Goal: Task Accomplishment & Management: Manage account settings

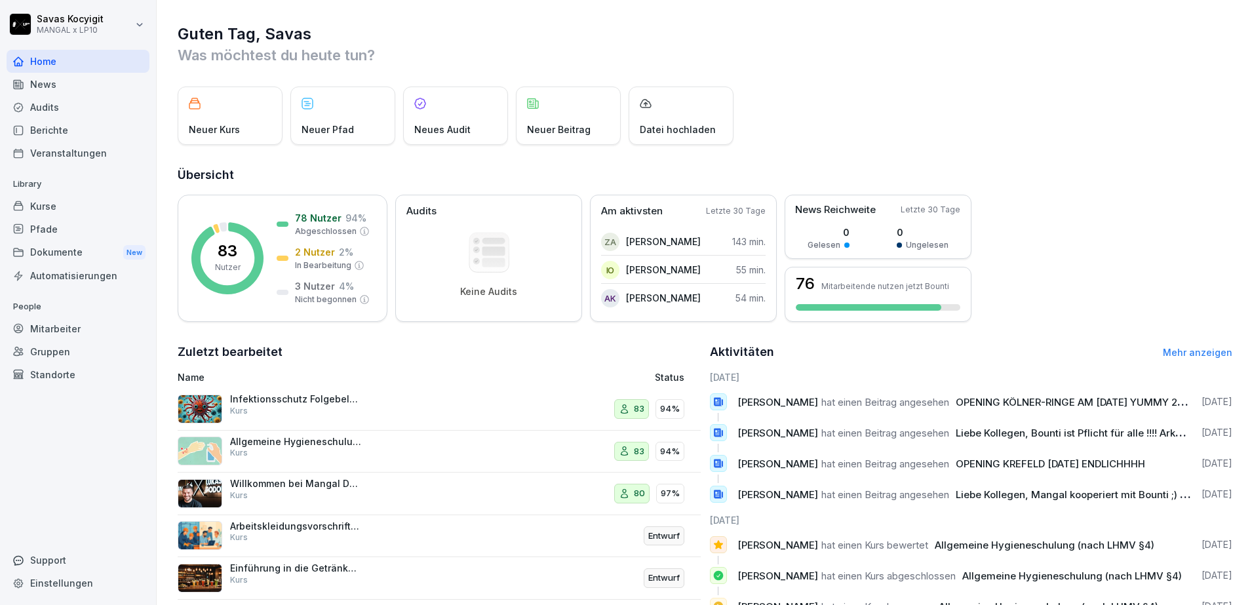
click at [73, 258] on div "Dokumente New" at bounding box center [78, 253] width 143 height 24
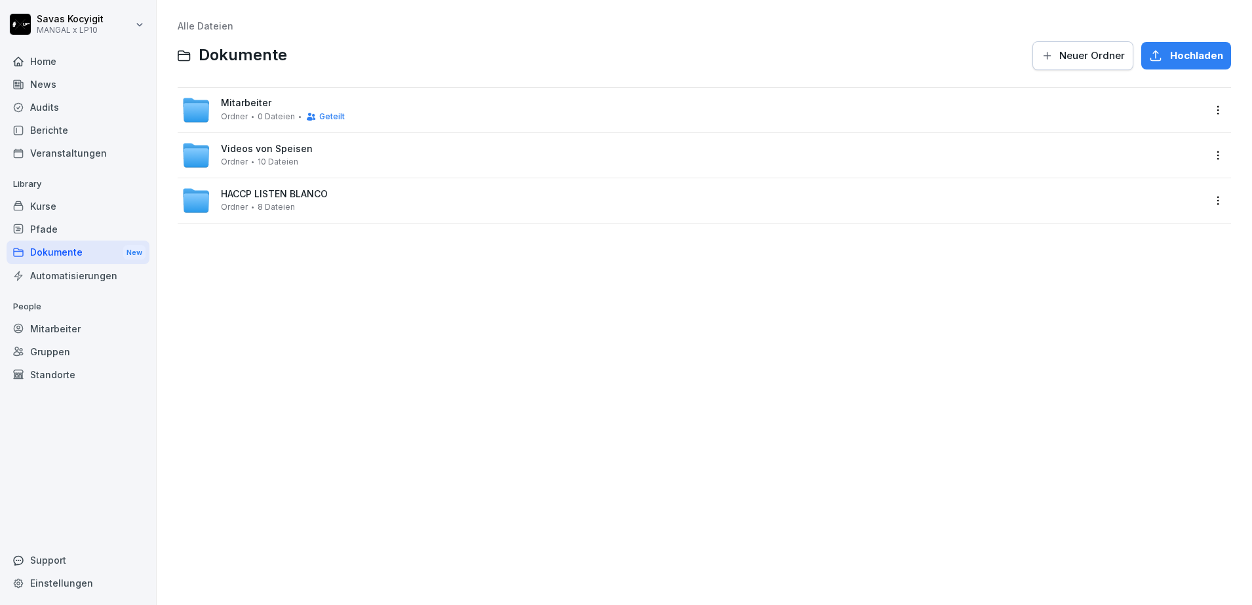
click at [252, 117] on div at bounding box center [253, 117] width 2 height 2
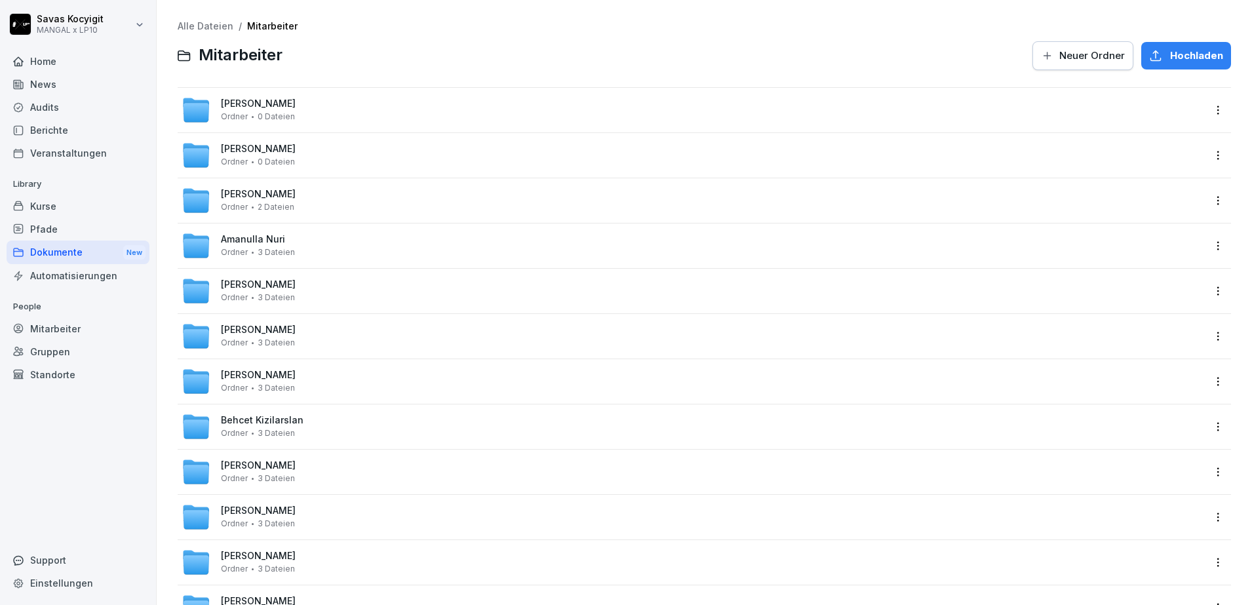
click at [443, 179] on div "Zafer Asran Ordner 2 Dateien" at bounding box center [705, 200] width 1054 height 45
click at [553, 188] on div "Zafer Asran Ordner 2 Dateien" at bounding box center [693, 200] width 1022 height 29
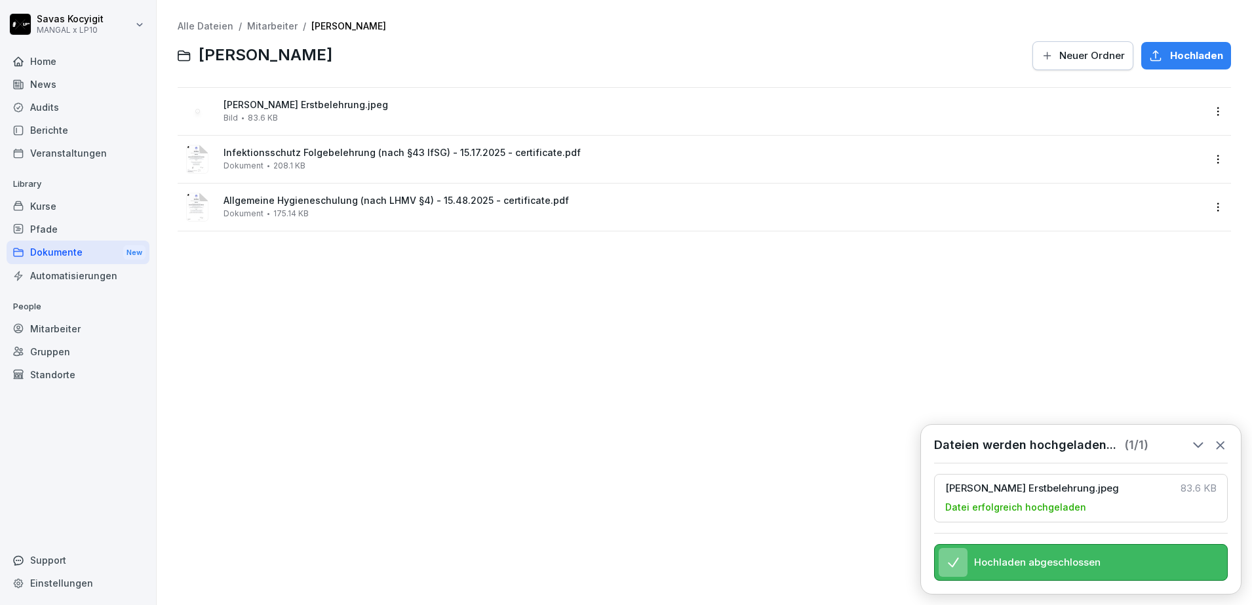
click at [293, 319] on div "Alle Dateien / Mitarbeiter / [PERSON_NAME] Neuer Ordner Hochladen Zafer Asran E…" at bounding box center [705, 302] width 1076 height 585
click at [72, 259] on div "Dokumente New" at bounding box center [78, 253] width 143 height 24
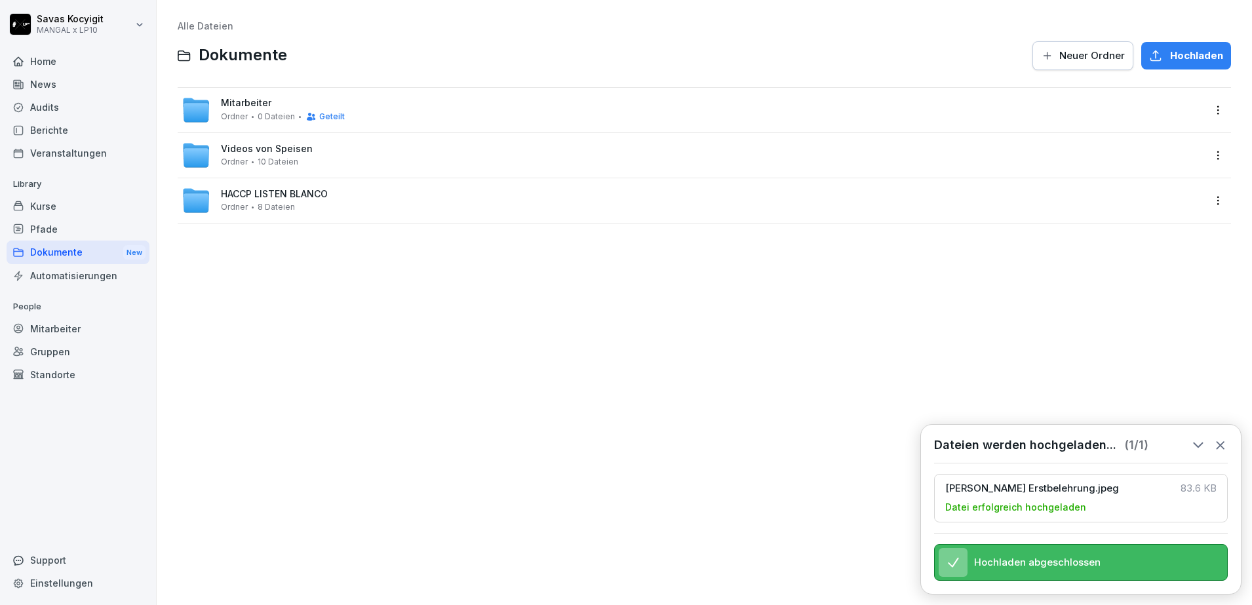
click at [262, 94] on div "Mitarbeiter Ordner 0 Dateien Geteilt" at bounding box center [705, 110] width 1054 height 45
click at [254, 108] on span "Mitarbeiter" at bounding box center [246, 103] width 50 height 11
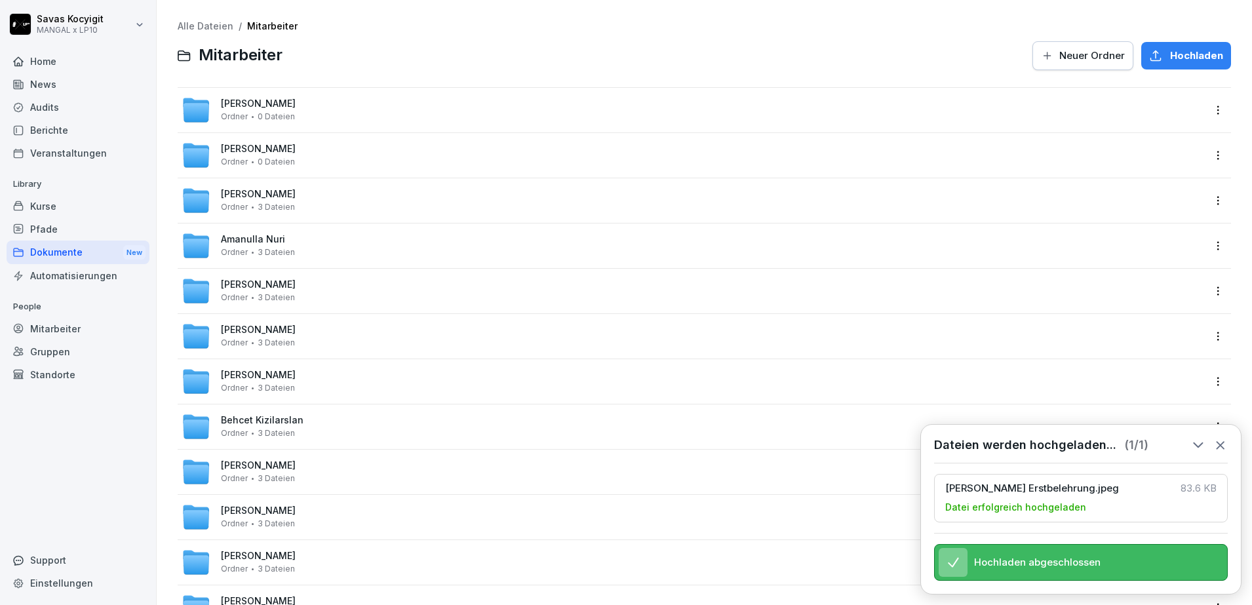
click at [261, 148] on span "[PERSON_NAME]" at bounding box center [258, 149] width 75 height 11
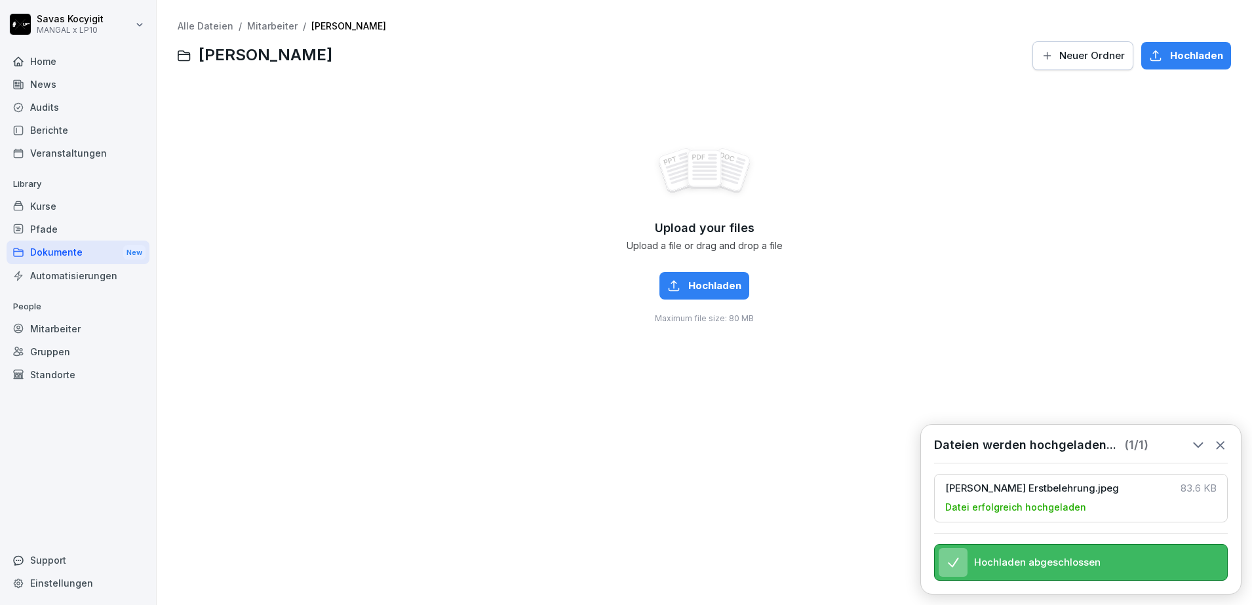
click at [890, 210] on div "Upload your files Upload a file or drag and drop a file Hochladen Maximum file …" at bounding box center [705, 234] width 1054 height 295
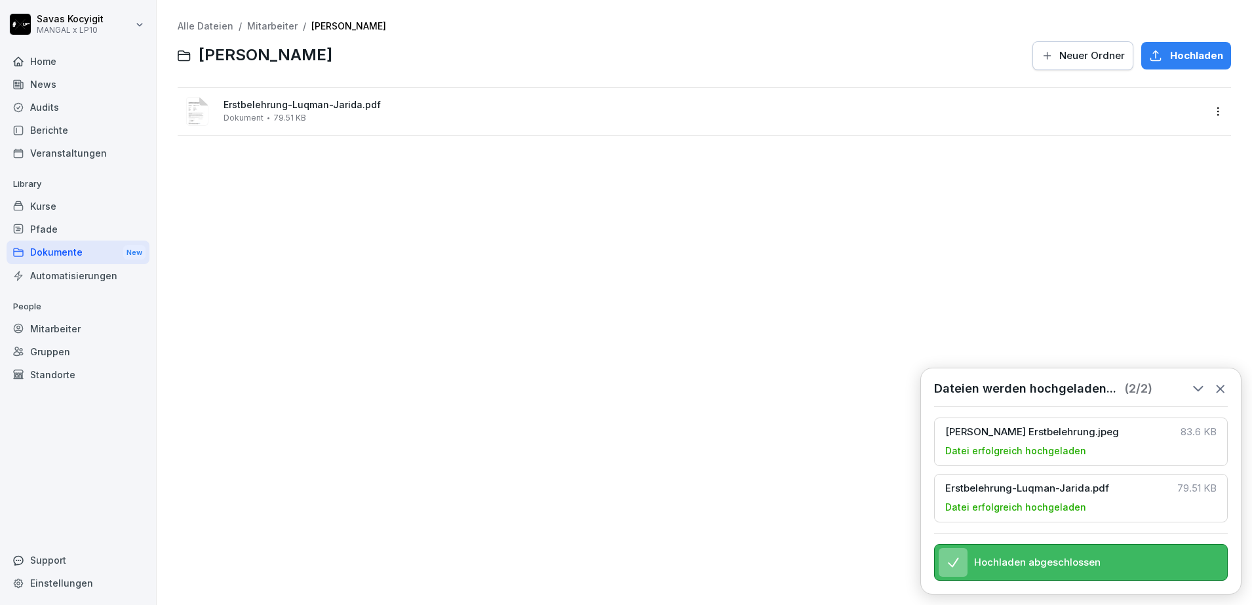
click at [267, 26] on link "Mitarbeiter" at bounding box center [272, 25] width 50 height 11
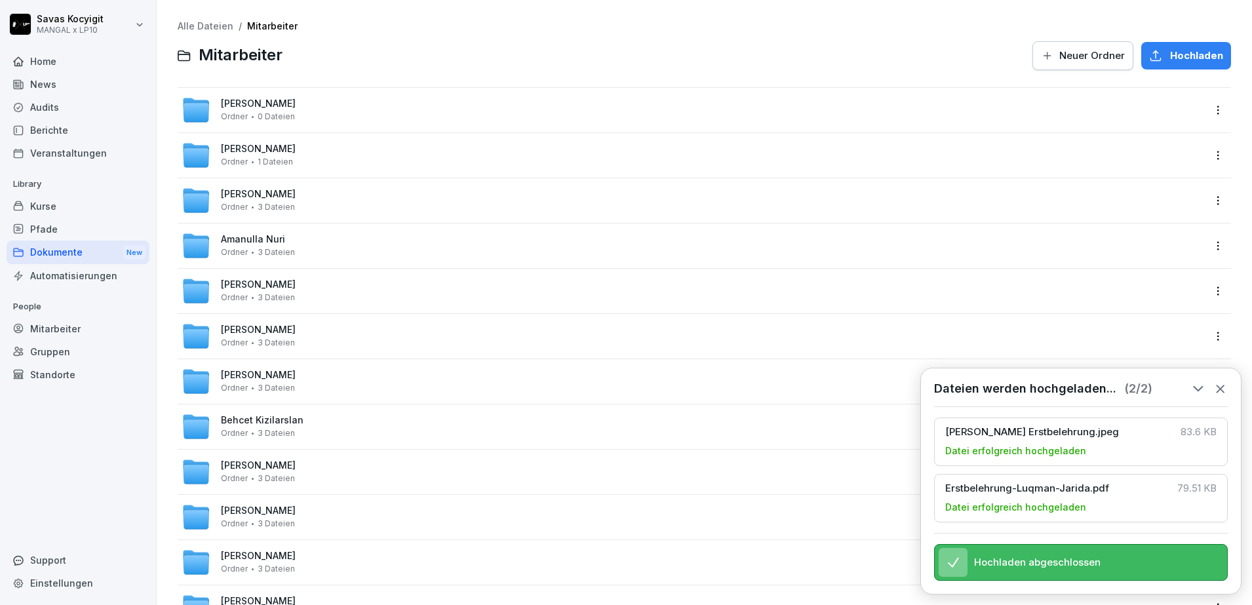
click at [213, 27] on link "Alle Dateien" at bounding box center [206, 25] width 56 height 11
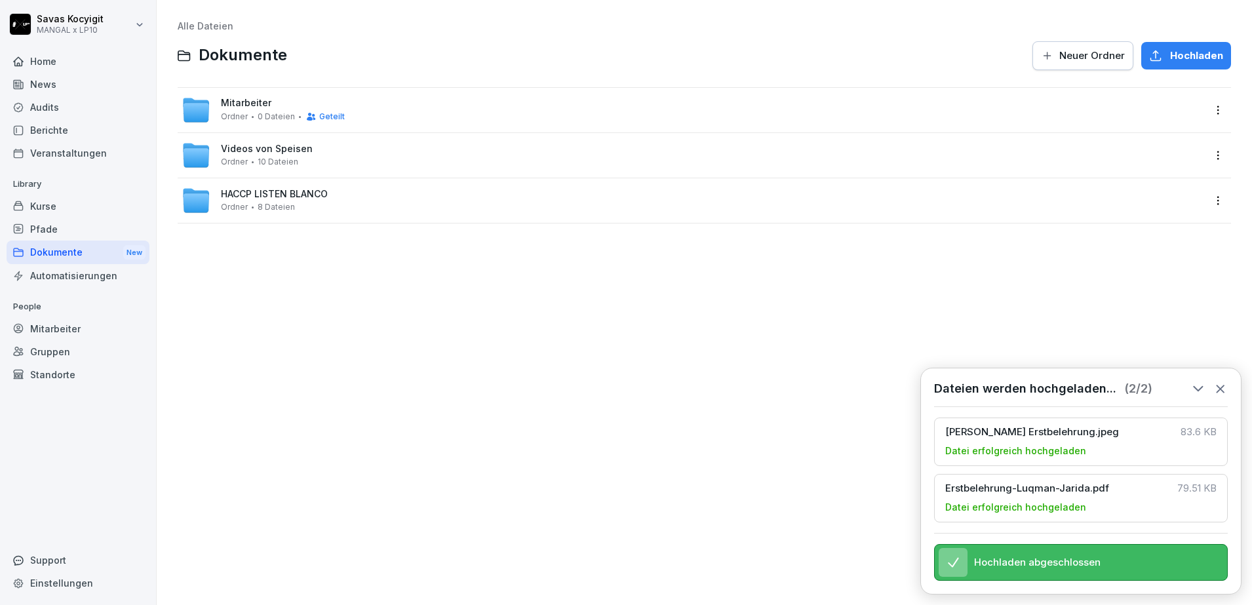
click at [241, 104] on span "Mitarbeiter" at bounding box center [246, 103] width 50 height 11
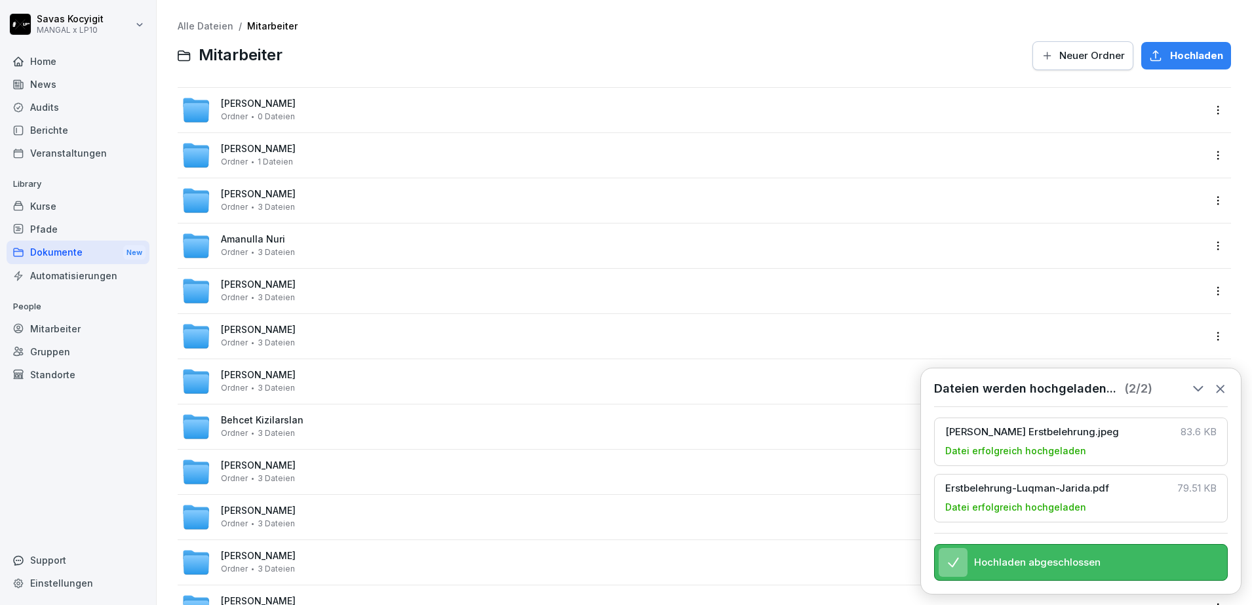
click at [1216, 382] on icon at bounding box center [1221, 389] width 14 height 14
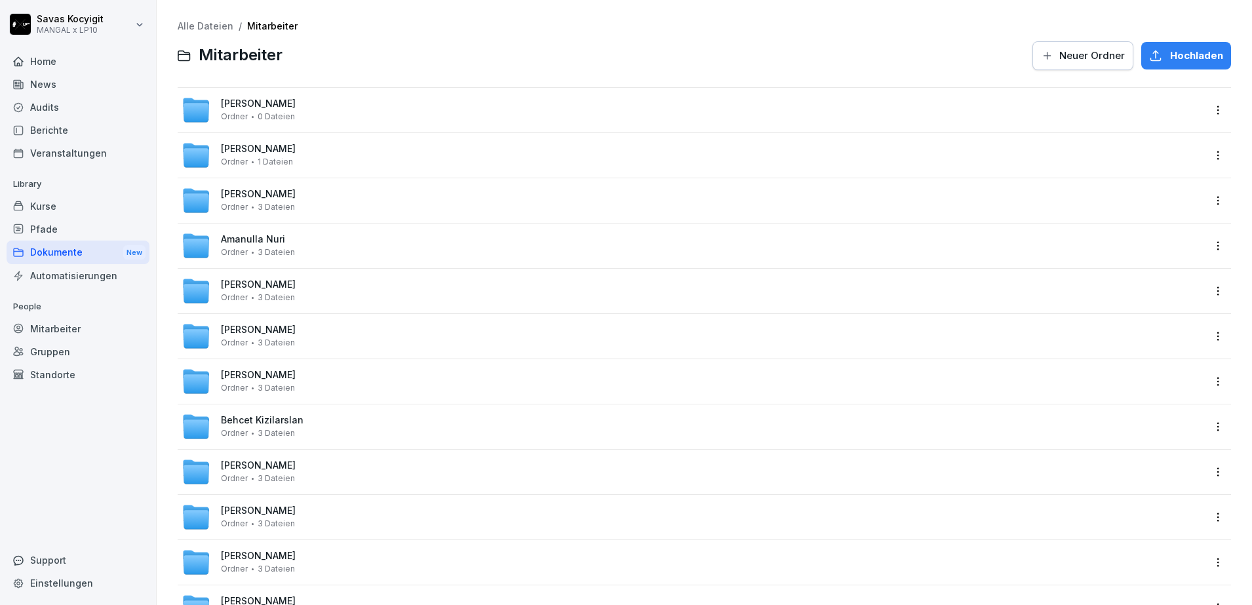
click at [70, 248] on div "Dokumente New" at bounding box center [78, 253] width 143 height 24
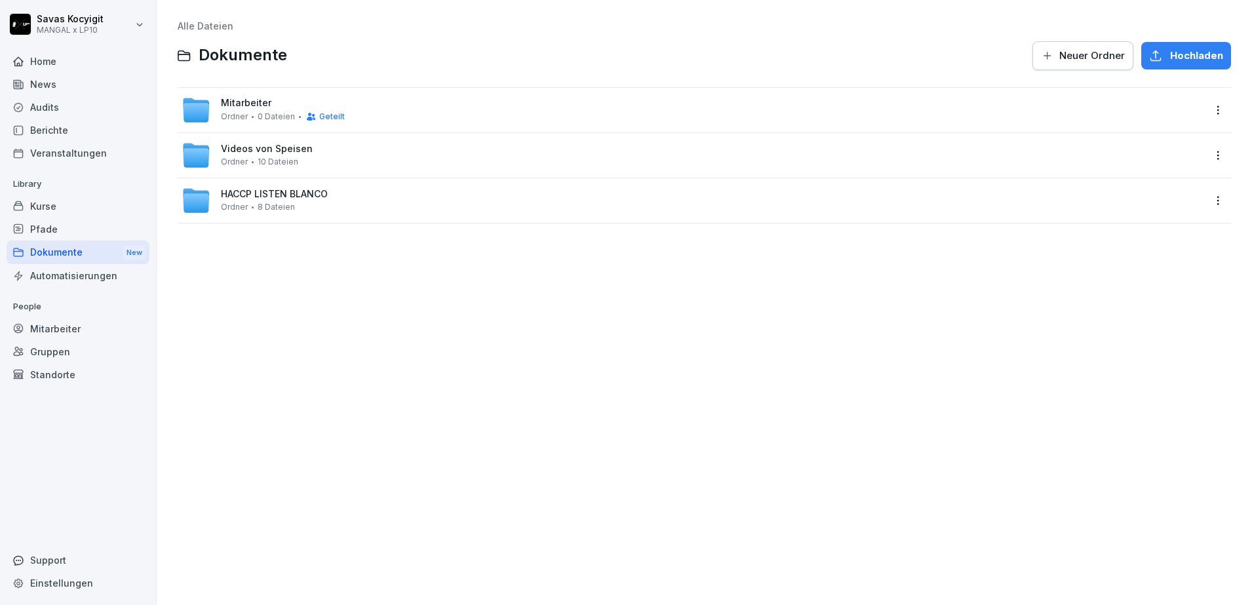
click at [259, 102] on span "Mitarbeiter" at bounding box center [246, 103] width 50 height 11
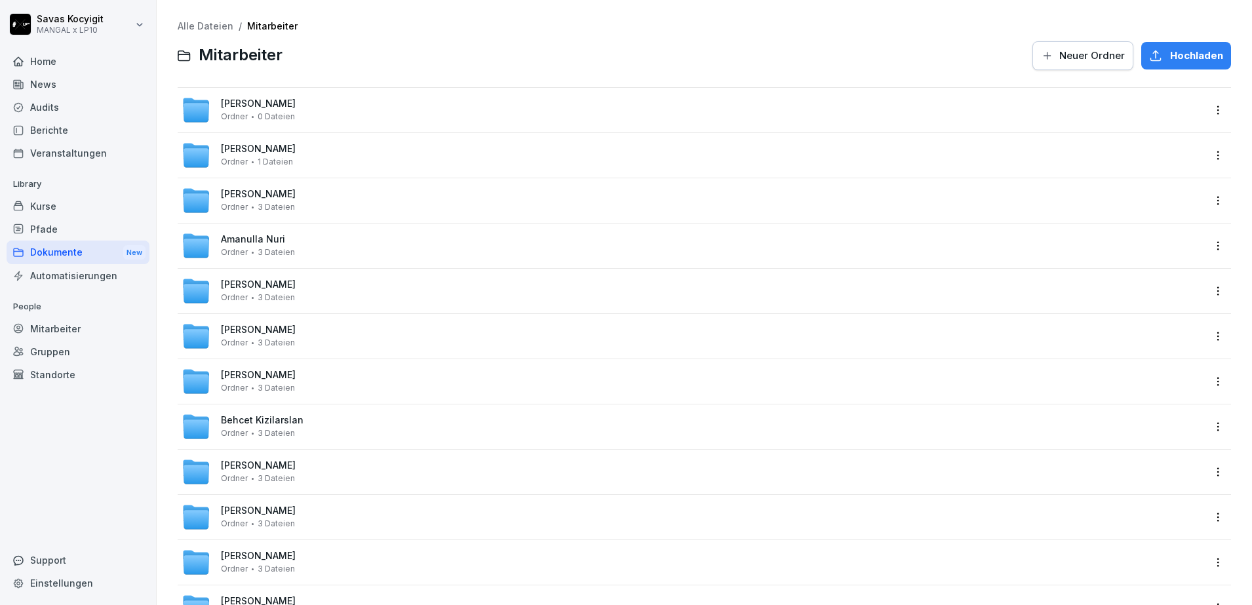
click at [272, 105] on span "[PERSON_NAME]" at bounding box center [258, 103] width 75 height 11
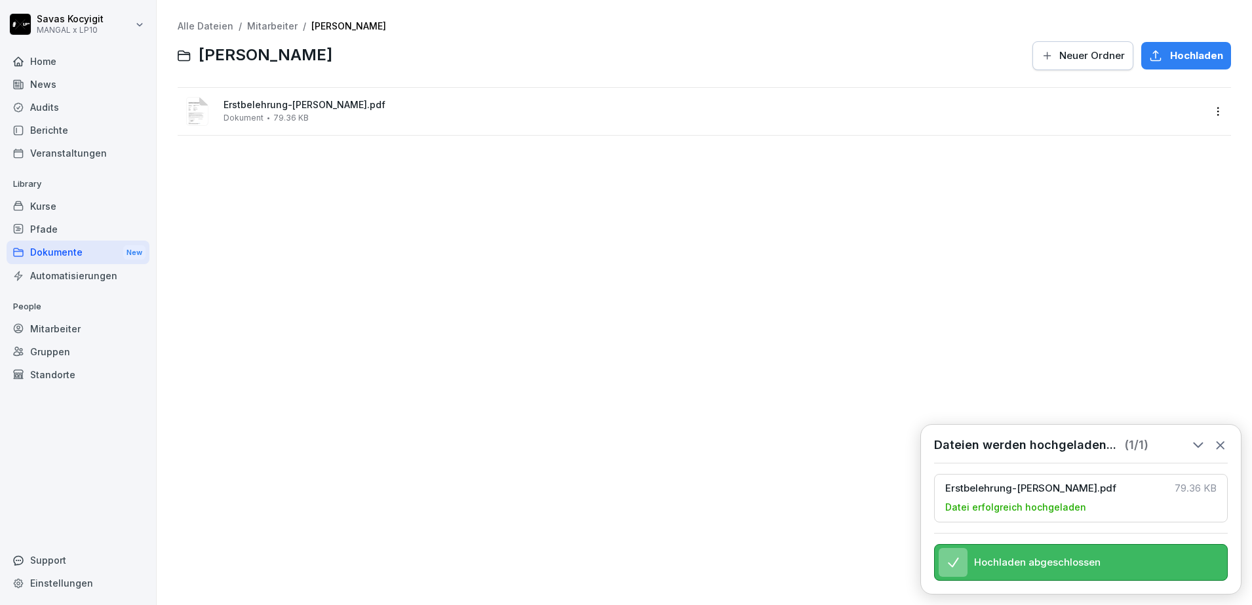
click at [1218, 438] on icon at bounding box center [1221, 445] width 14 height 14
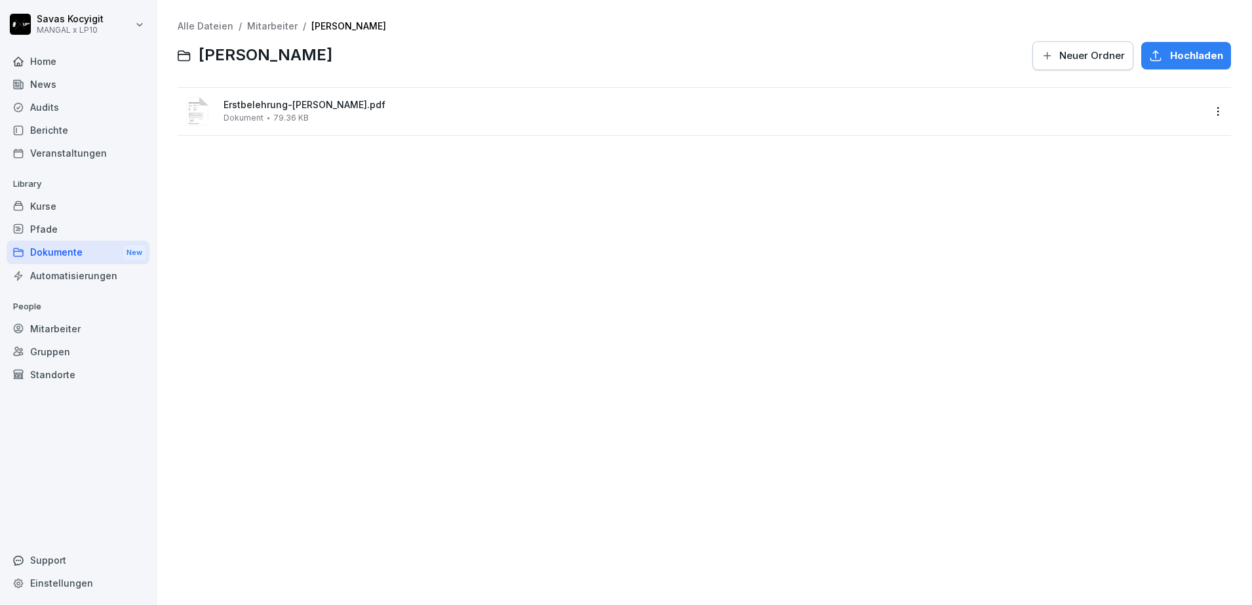
click at [59, 250] on div "Dokumente New" at bounding box center [78, 253] width 143 height 24
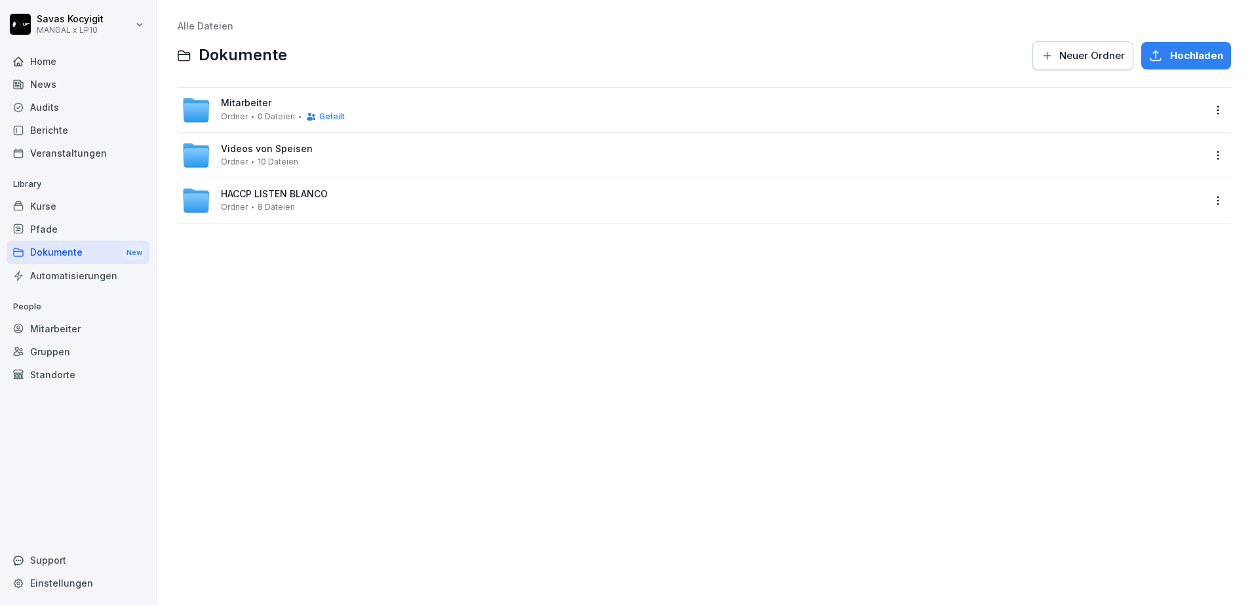
click at [423, 321] on div "Alle Dateien Dokumente Neuer Ordner Hochladen Mitarbeiter Ordner 0 Dateien Gete…" at bounding box center [705, 302] width 1076 height 585
click at [260, 112] on span "0 Dateien" at bounding box center [276, 116] width 37 height 9
click at [1205, 109] on html "[PERSON_NAME] MANGAL x LP10 Home News Audits Berichte Veranstaltungen Library K…" at bounding box center [626, 302] width 1252 height 605
click at [1153, 146] on div "Details" at bounding box center [1151, 137] width 127 height 26
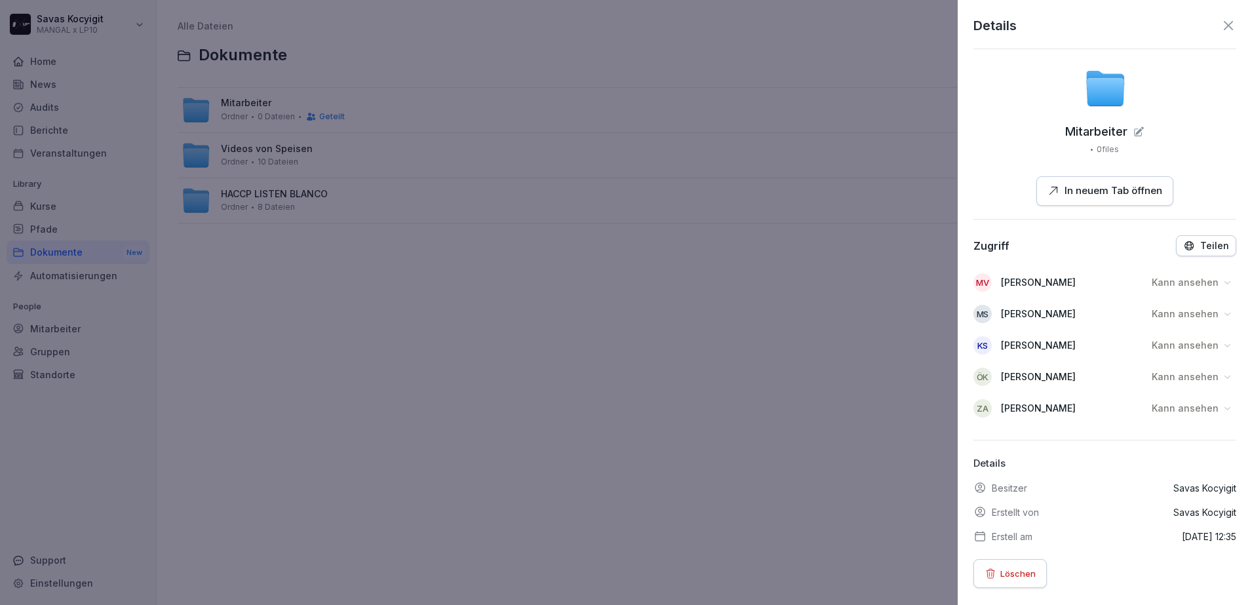
click at [1192, 285] on p "Kann ansehen" at bounding box center [1185, 282] width 67 height 13
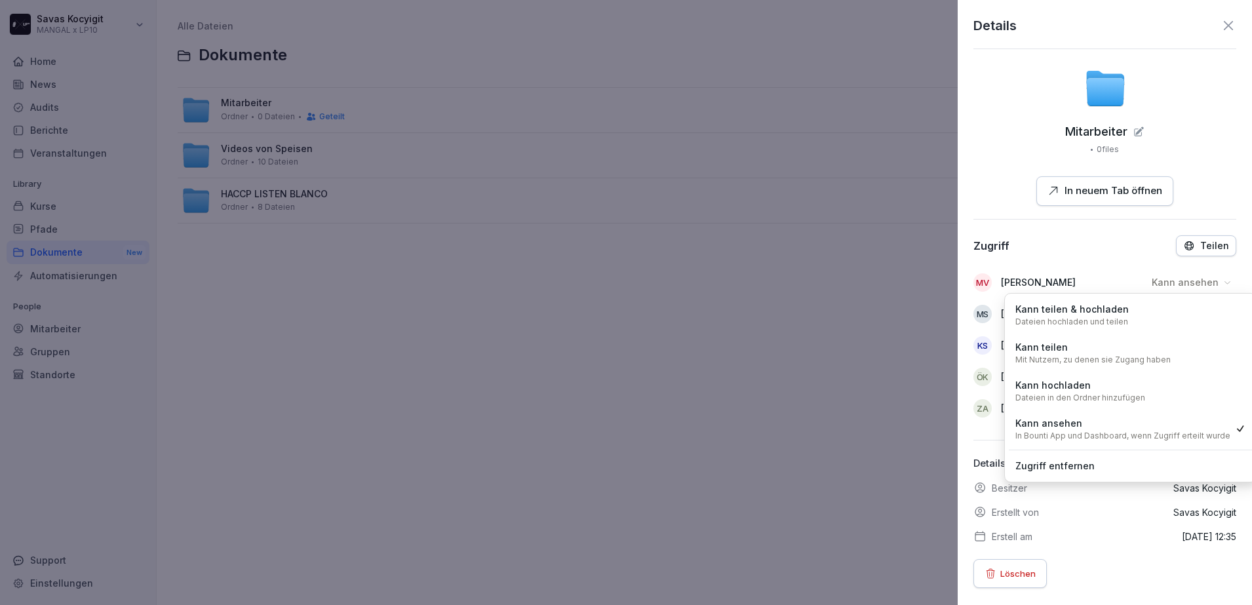
click at [1101, 462] on div "Zugriff entfernen" at bounding box center [1131, 466] width 244 height 24
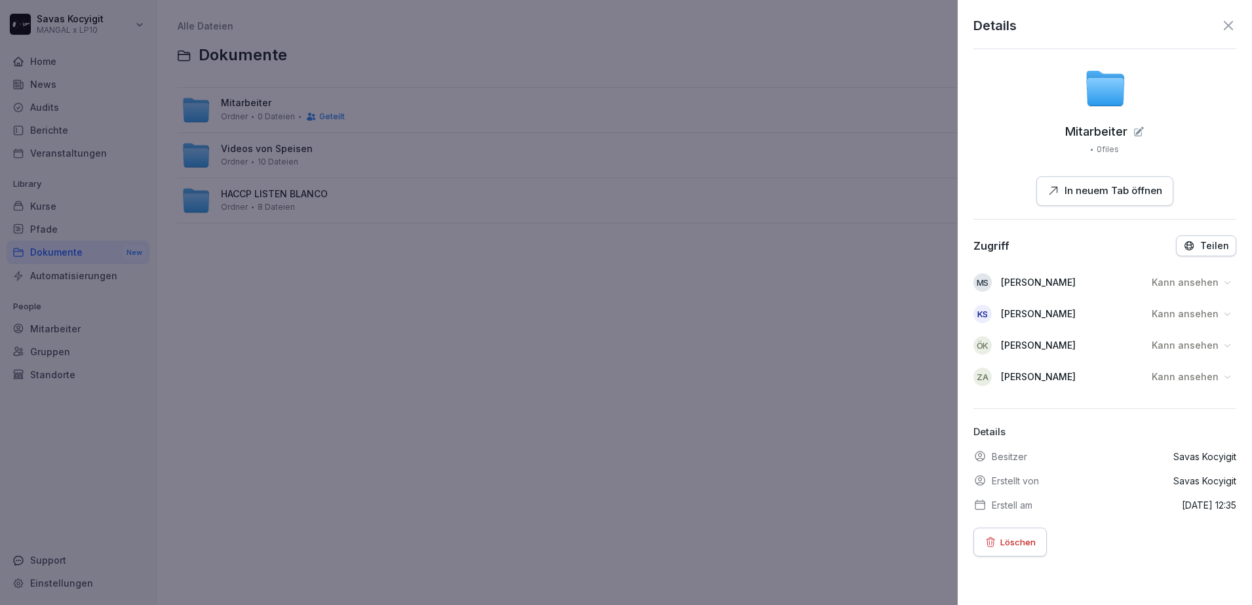
drag, startPoint x: 1209, startPoint y: 292, endPoint x: 1209, endPoint y: 285, distance: 7.9
click at [1209, 285] on div "MS [PERSON_NAME] [PERSON_NAME]" at bounding box center [1105, 282] width 263 height 31
click at [1209, 285] on div "Kann ansehen" at bounding box center [1192, 282] width 89 height 21
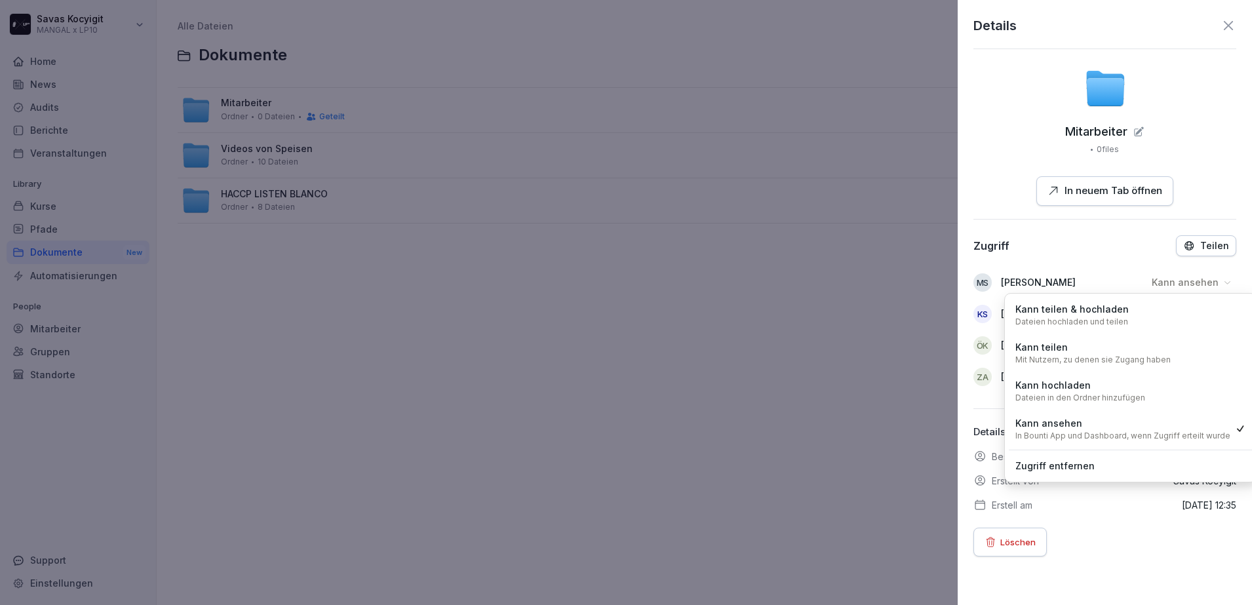
click at [1096, 461] on div "Zugriff entfernen" at bounding box center [1131, 466] width 244 height 24
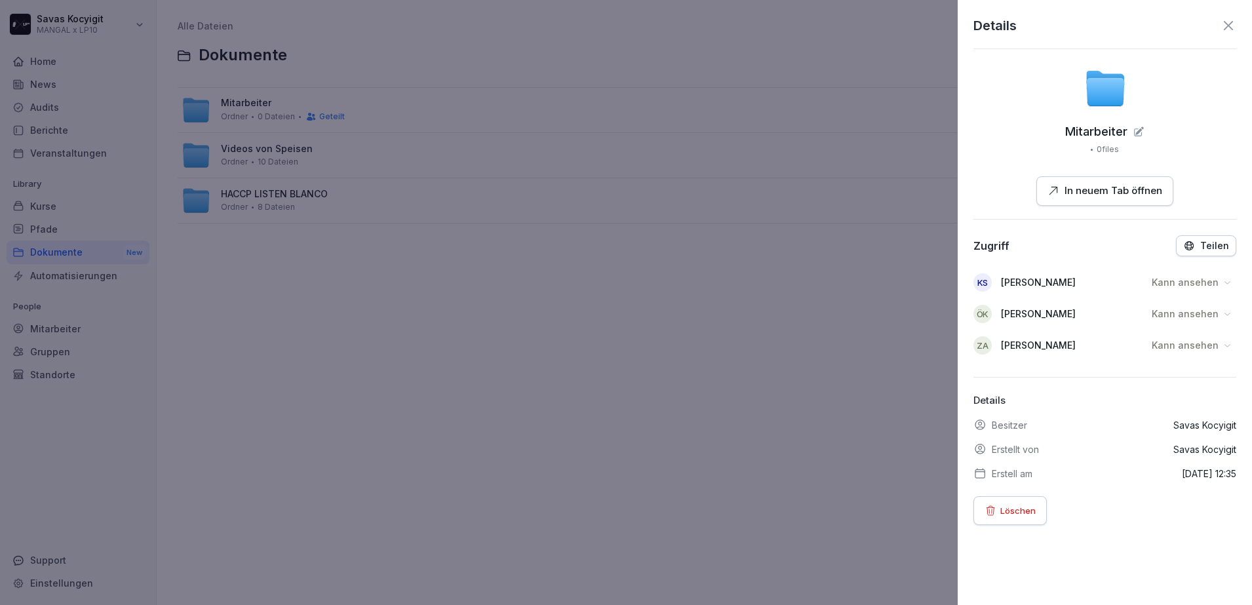
click at [1204, 281] on p "Kann ansehen" at bounding box center [1185, 282] width 67 height 13
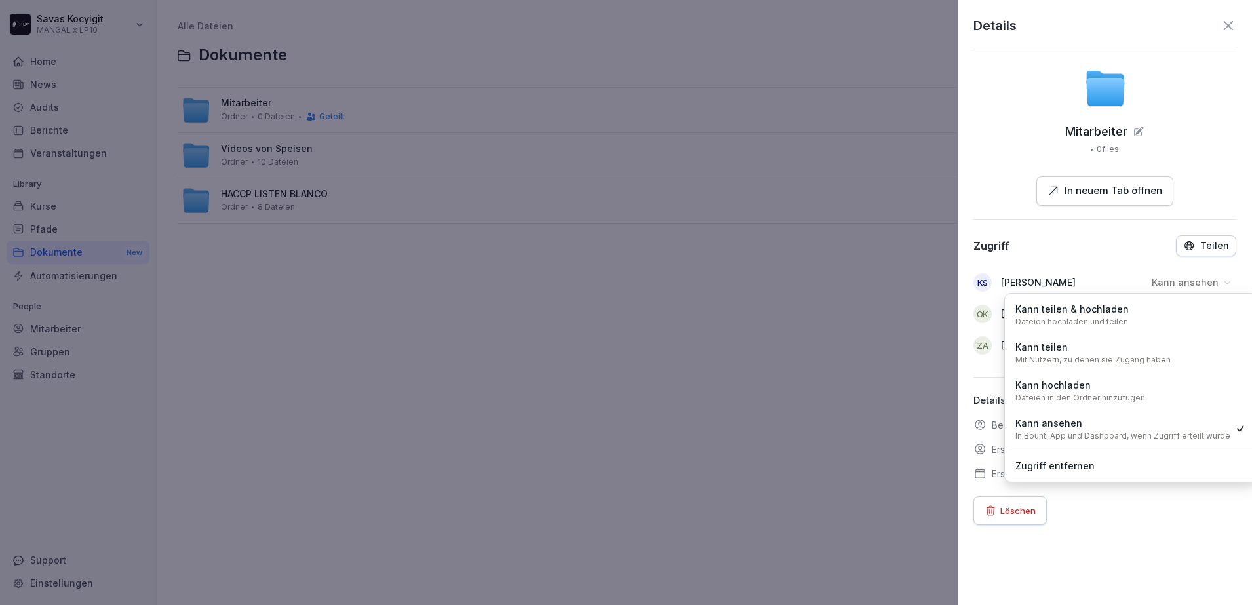
click at [1081, 465] on p "Zugriff entfernen" at bounding box center [1055, 466] width 79 height 14
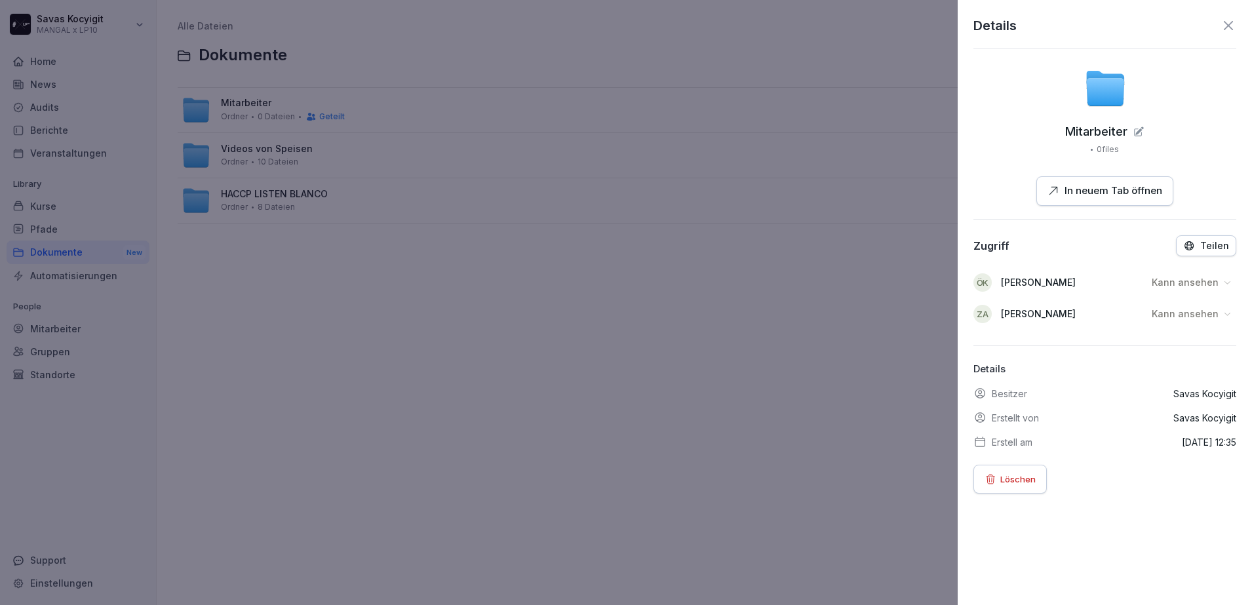
click at [1202, 287] on p "Kann ansehen" at bounding box center [1185, 282] width 67 height 13
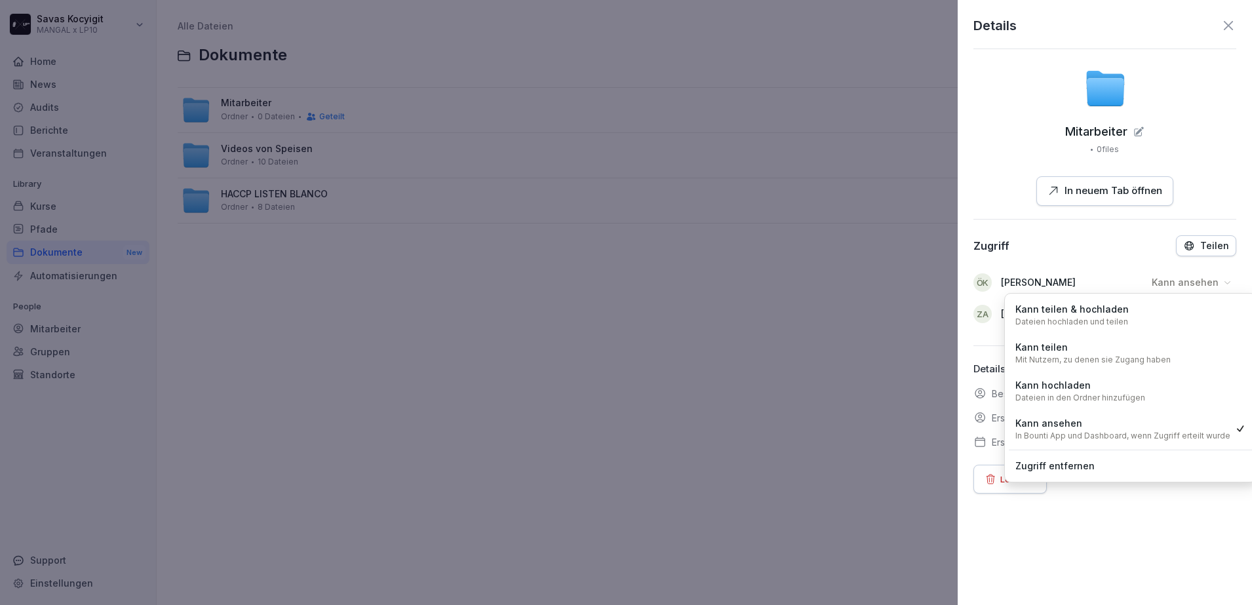
click at [1105, 462] on div "Zugriff entfernen" at bounding box center [1131, 466] width 244 height 24
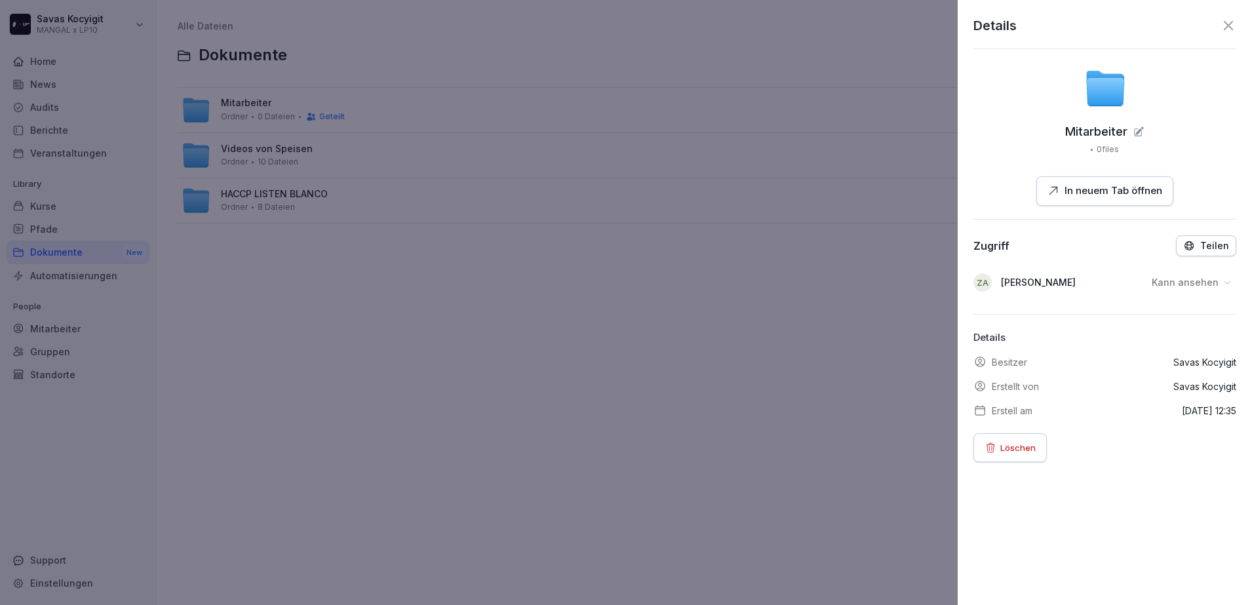
click at [1203, 283] on p "Kann ansehen" at bounding box center [1185, 282] width 67 height 13
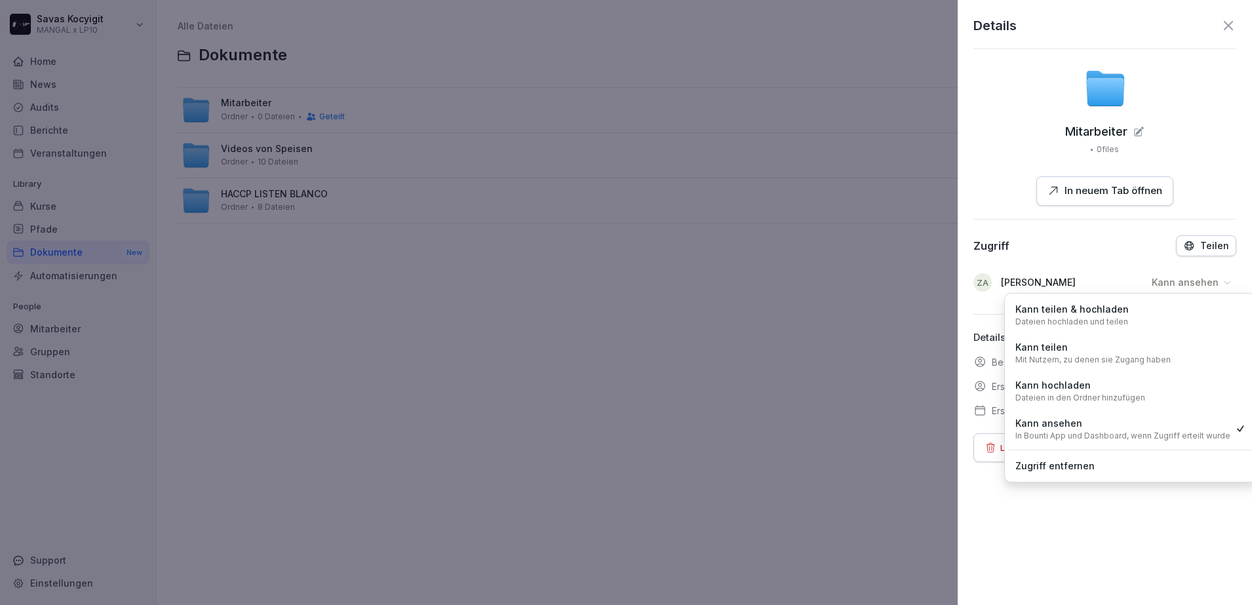
click at [1123, 462] on div "Zugriff entfernen" at bounding box center [1131, 466] width 244 height 24
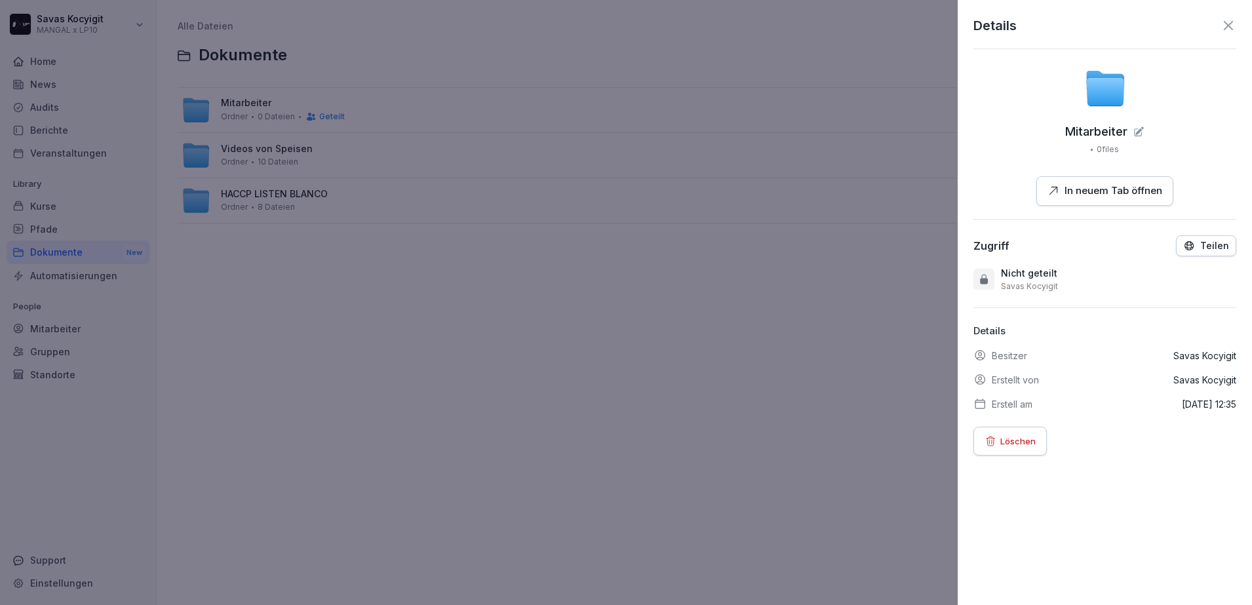
click at [588, 315] on div at bounding box center [626, 302] width 1252 height 605
